Goal: Task Accomplishment & Management: Complete application form

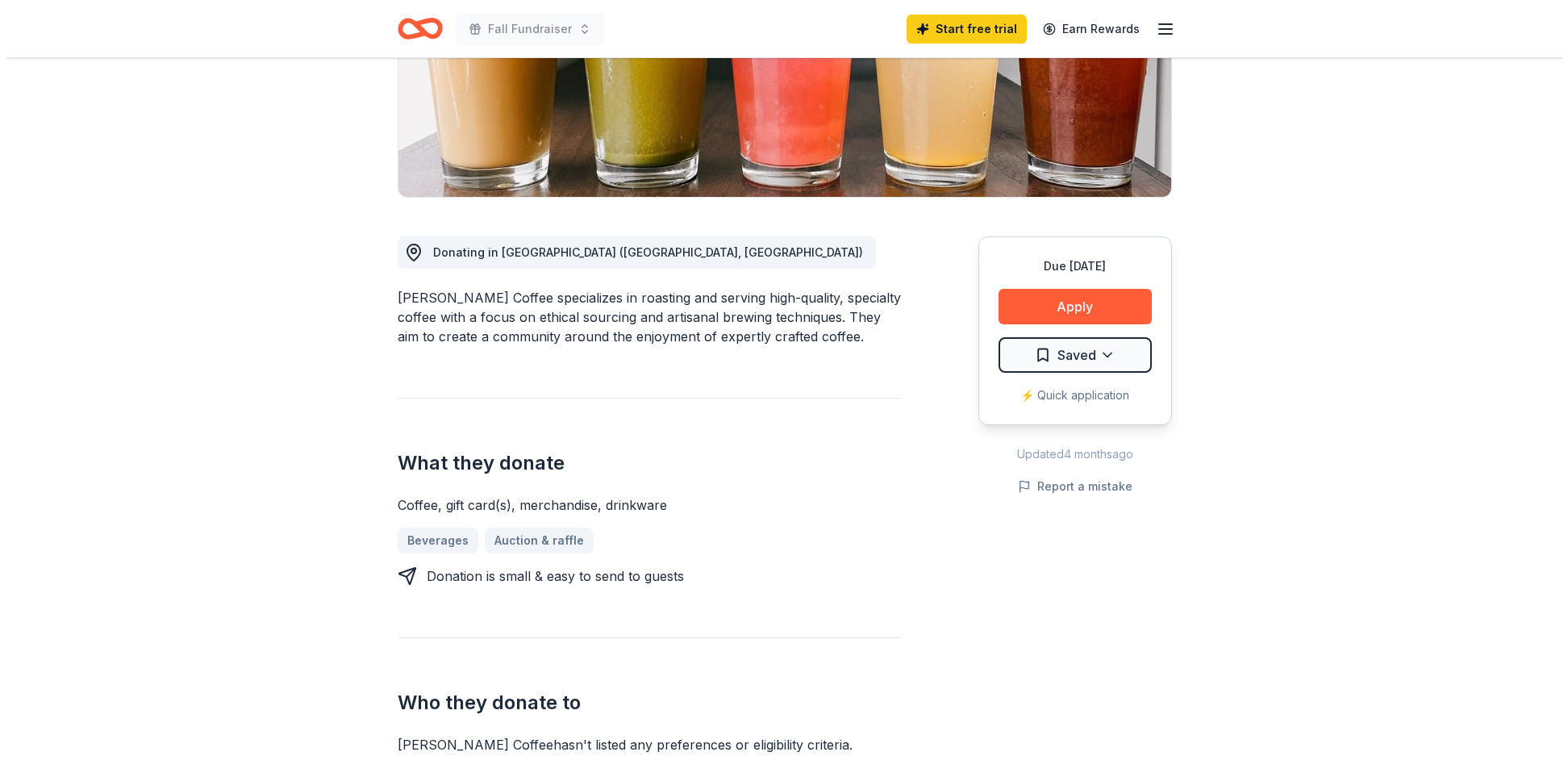
scroll to position [408, 0]
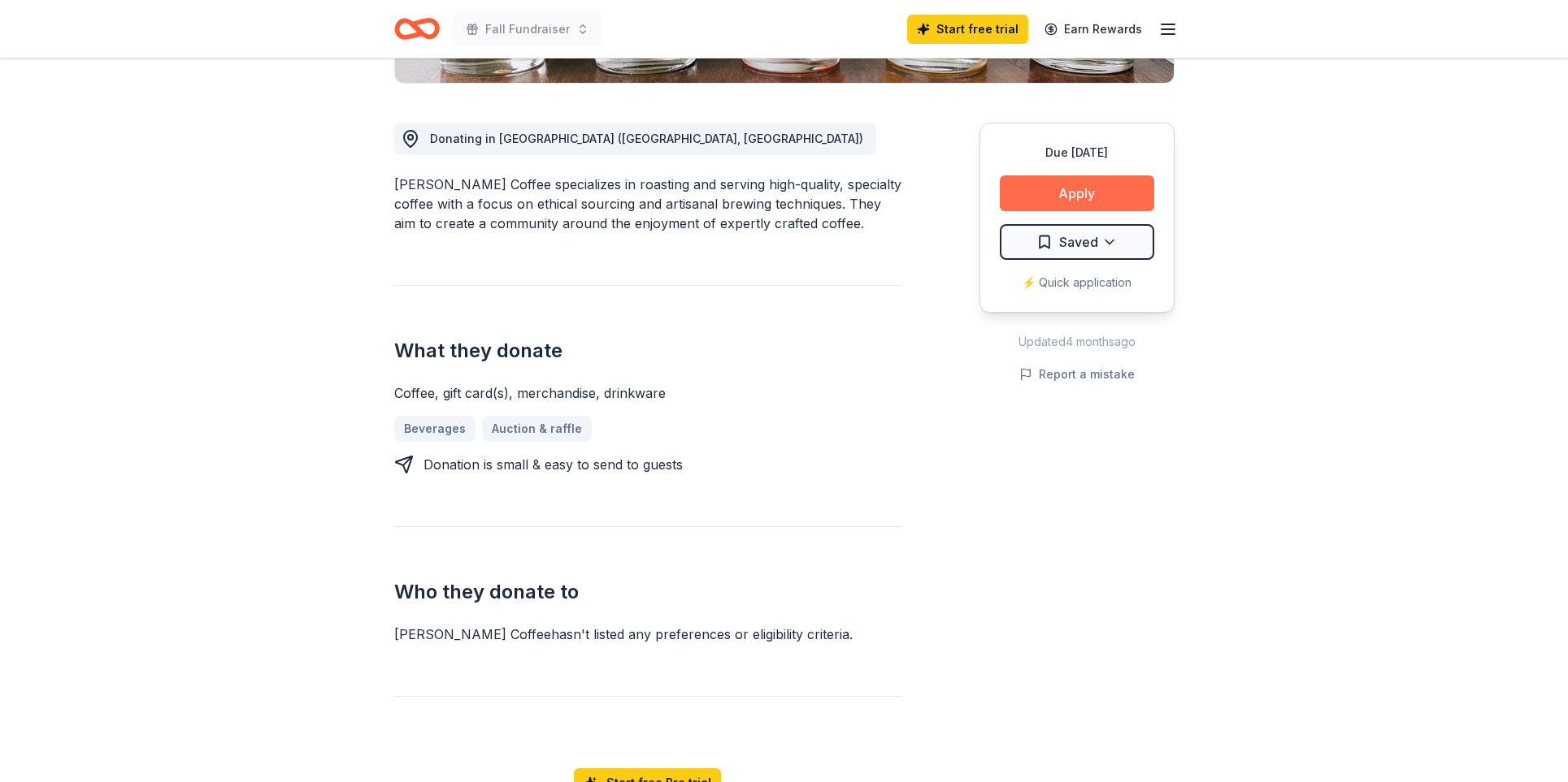
click at [1086, 186] on button "Apply" at bounding box center [1077, 194] width 155 height 36
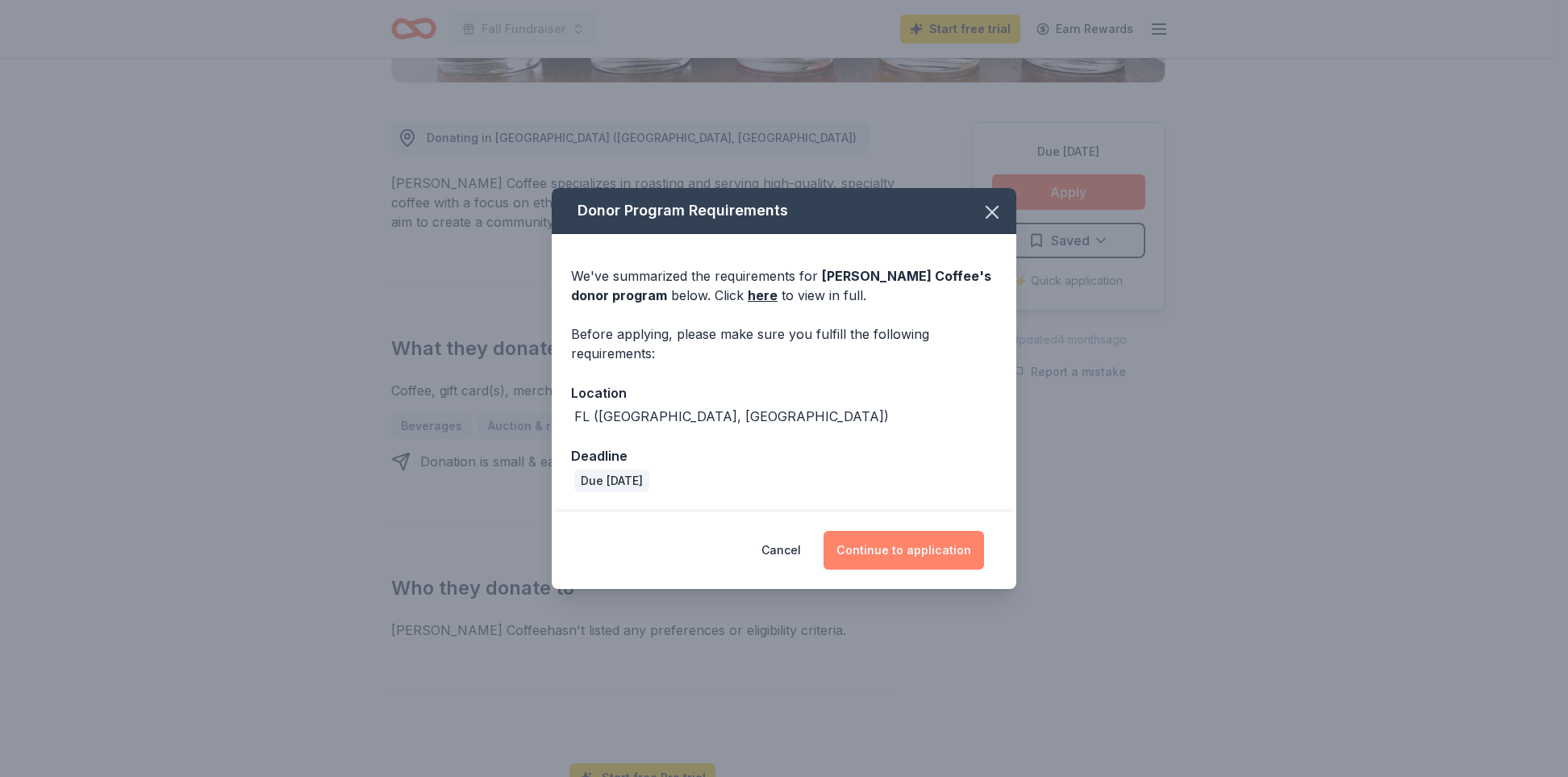
click at [911, 552] on button "Continue to application" at bounding box center [904, 550] width 161 height 39
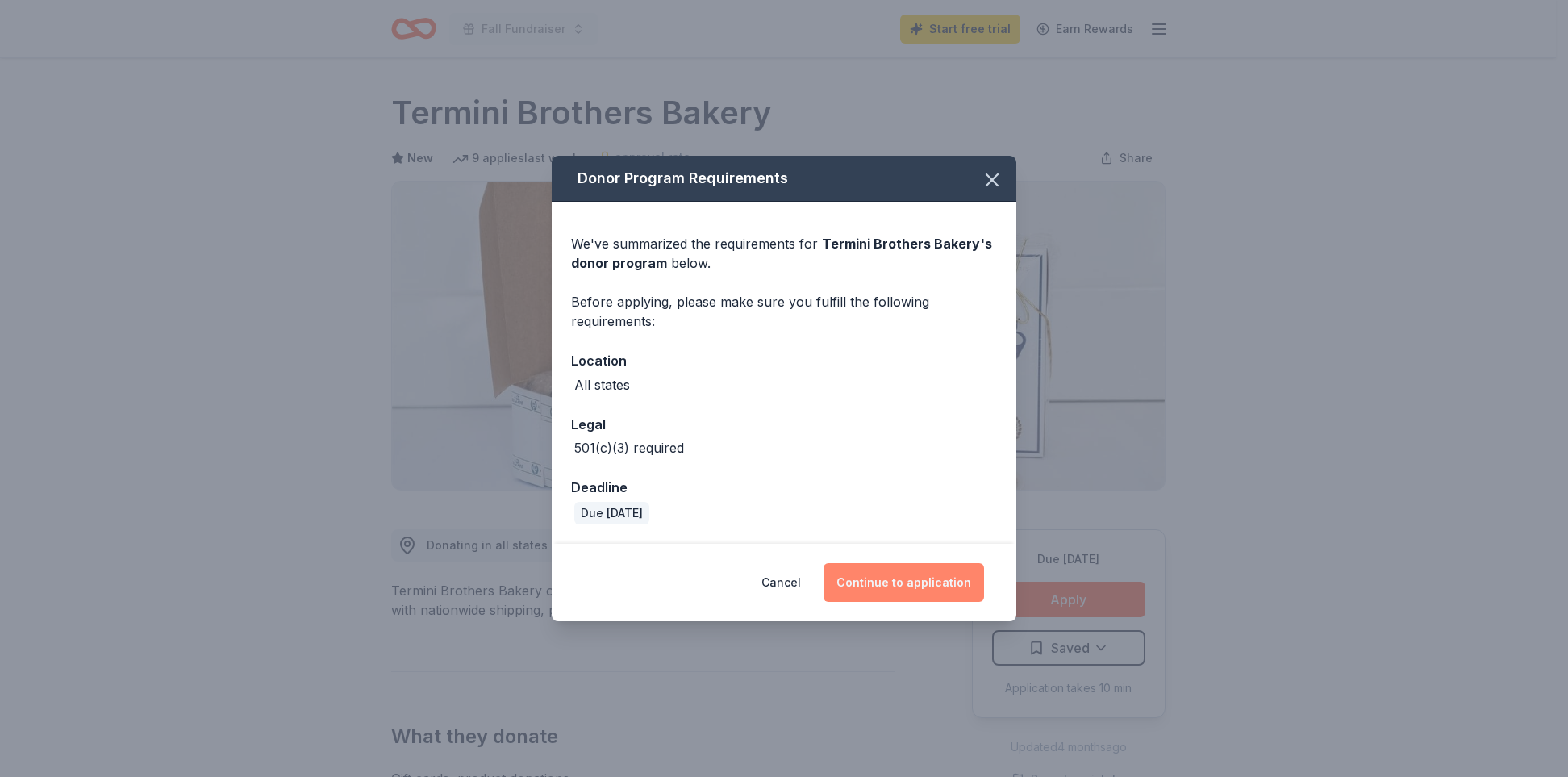
click at [901, 588] on button "Continue to application" at bounding box center [904, 583] width 161 height 39
